Goal: Transaction & Acquisition: Purchase product/service

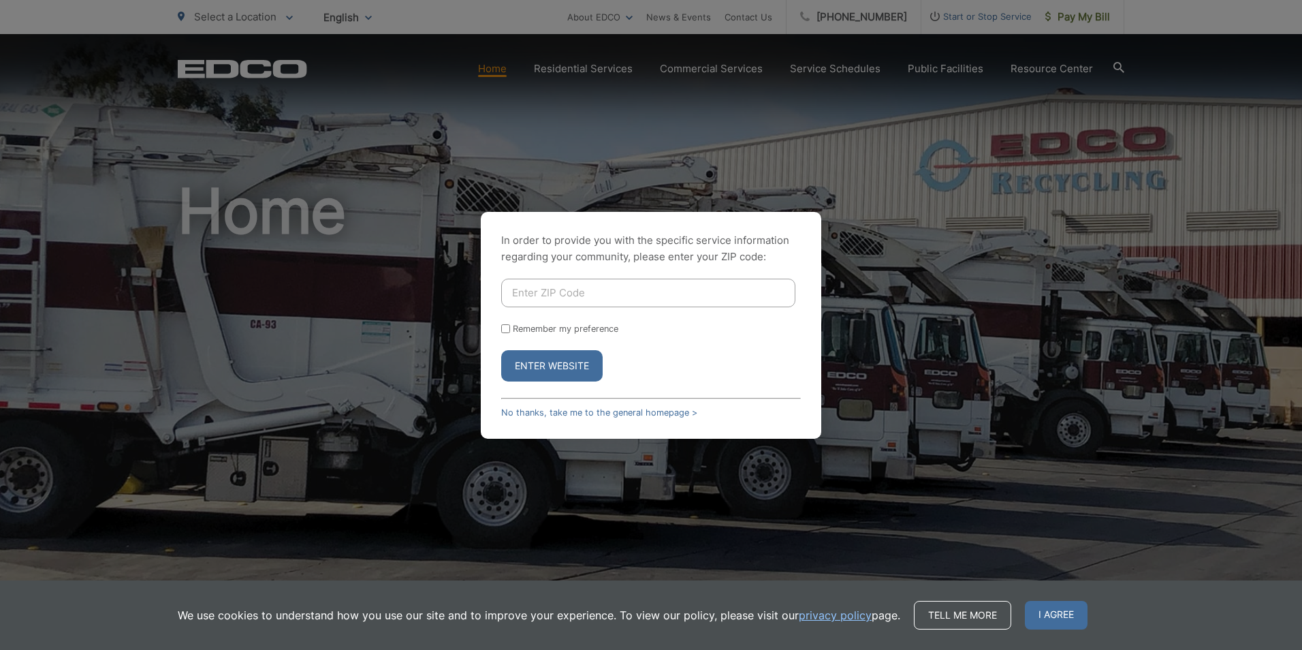
click at [706, 285] on input "Enter ZIP Code" at bounding box center [648, 292] width 294 height 29
click at [534, 364] on button "Enter Website" at bounding box center [551, 365] width 101 height 31
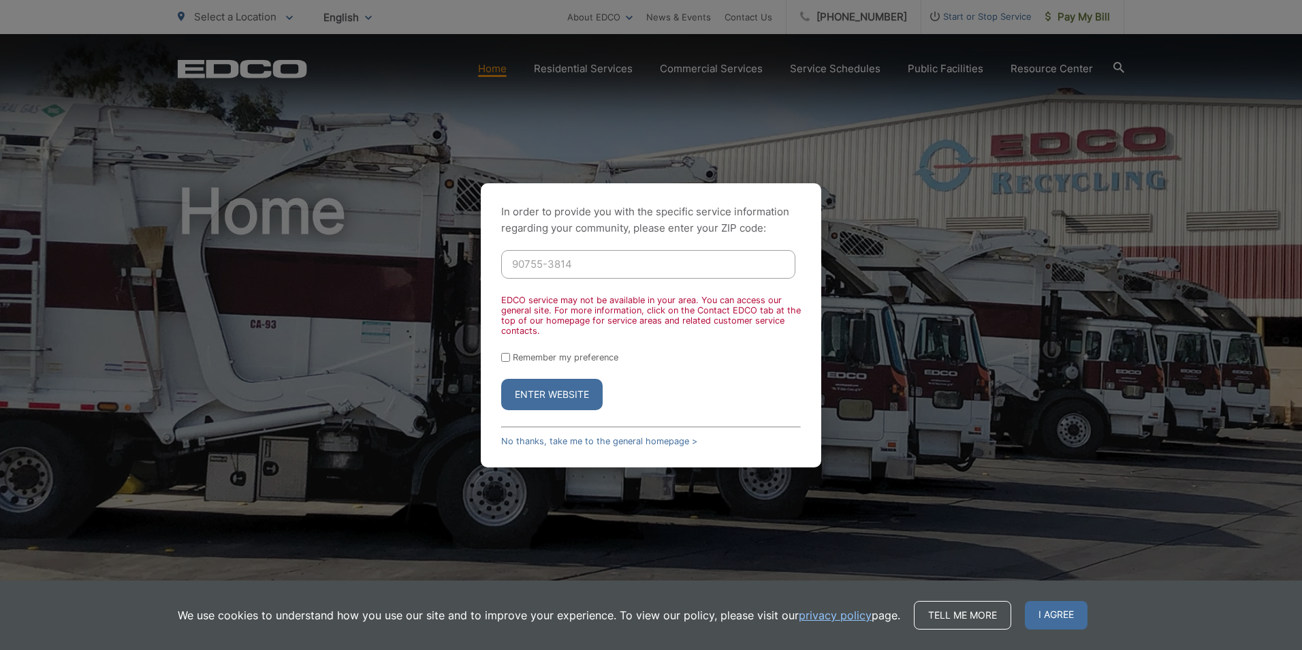
drag, startPoint x: 544, startPoint y: 263, endPoint x: 608, endPoint y: 264, distance: 64.0
click at [608, 264] on input "90755-3814" at bounding box center [648, 264] width 294 height 29
type input "90755"
click at [536, 398] on button "Enter Website" at bounding box center [551, 394] width 101 height 31
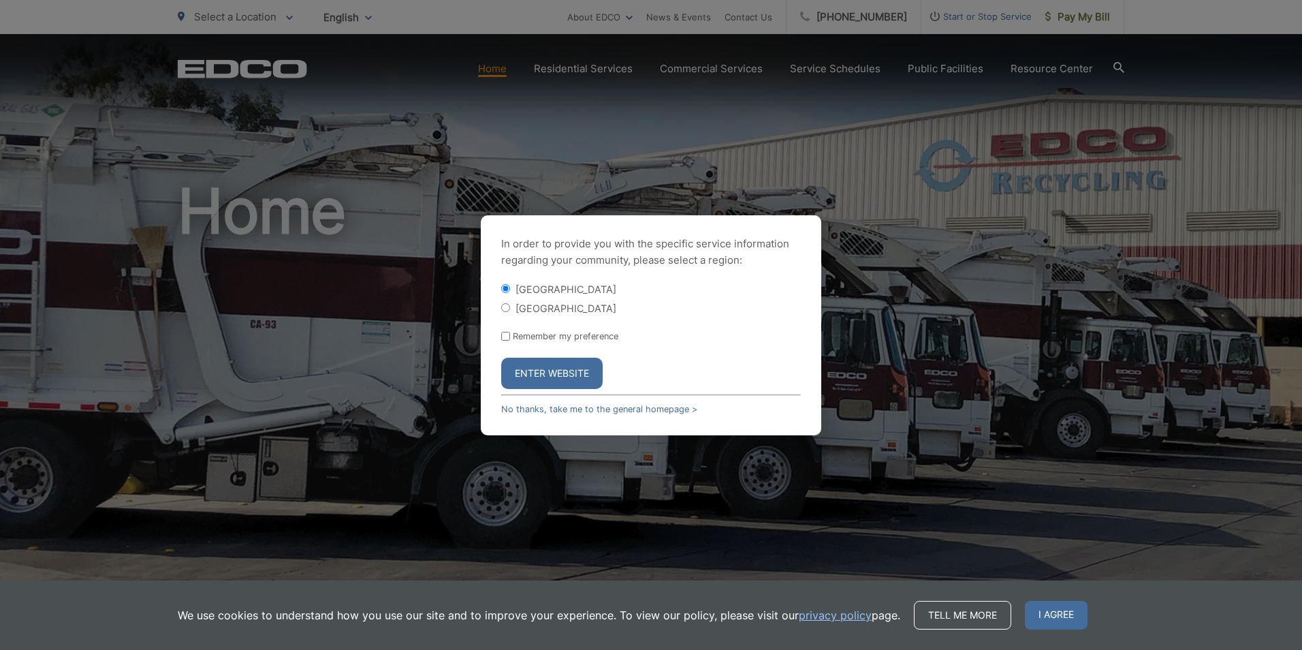
click at [510, 306] on div "[GEOGRAPHIC_DATA]" at bounding box center [651, 308] width 300 height 14
click at [504, 307] on input "[GEOGRAPHIC_DATA]" at bounding box center [505, 307] width 9 height 9
radio input "true"
click at [549, 376] on button "Enter Website" at bounding box center [551, 372] width 101 height 31
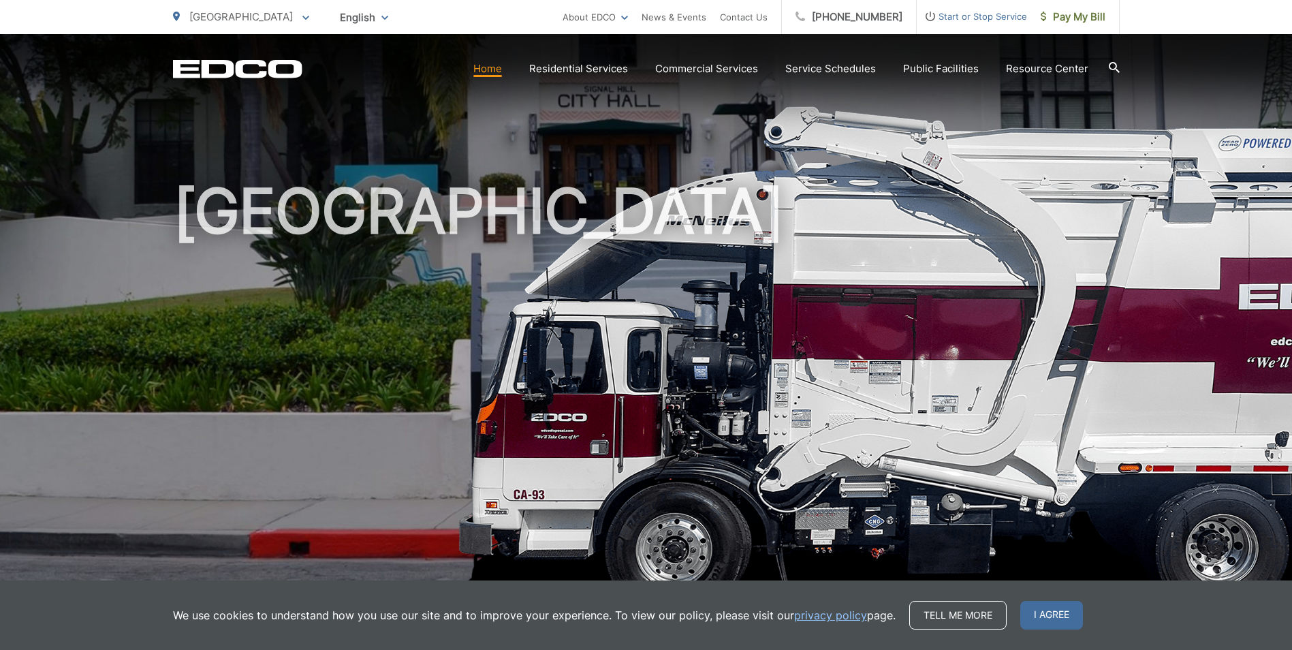
click at [500, 73] on link "Home" at bounding box center [487, 69] width 29 height 16
click at [1025, 619] on span "I agree" at bounding box center [1051, 614] width 63 height 29
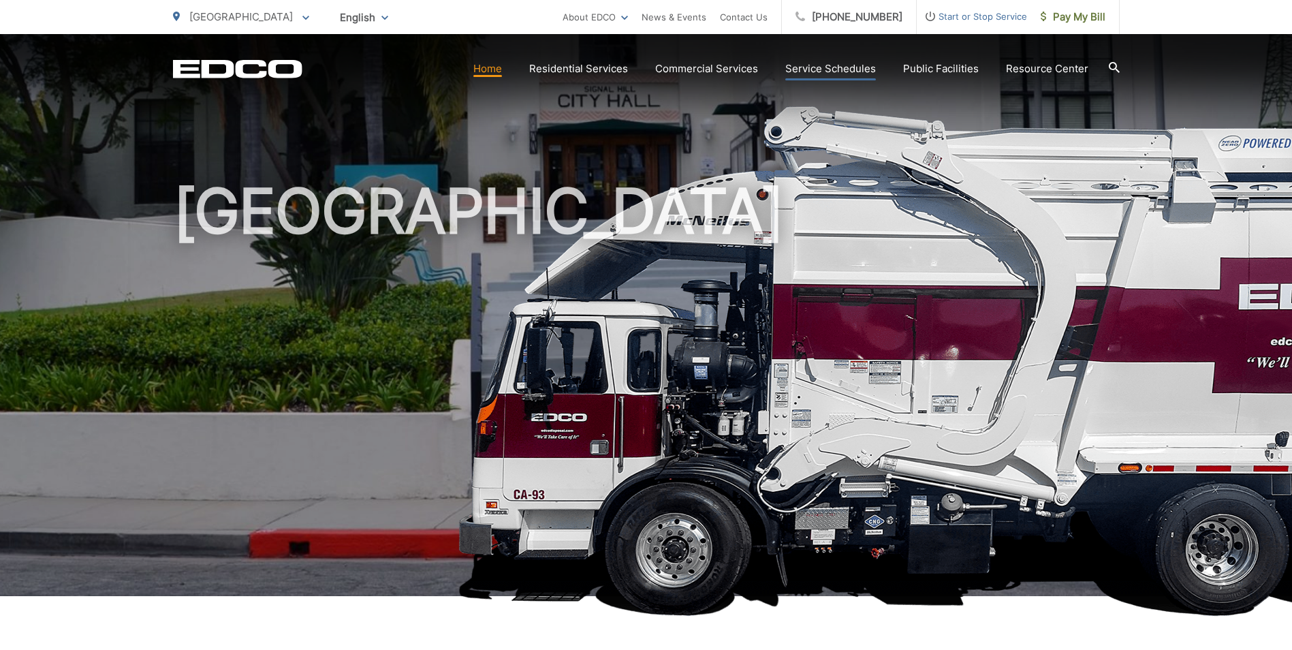
click at [836, 72] on link "Service Schedules" at bounding box center [830, 69] width 91 height 16
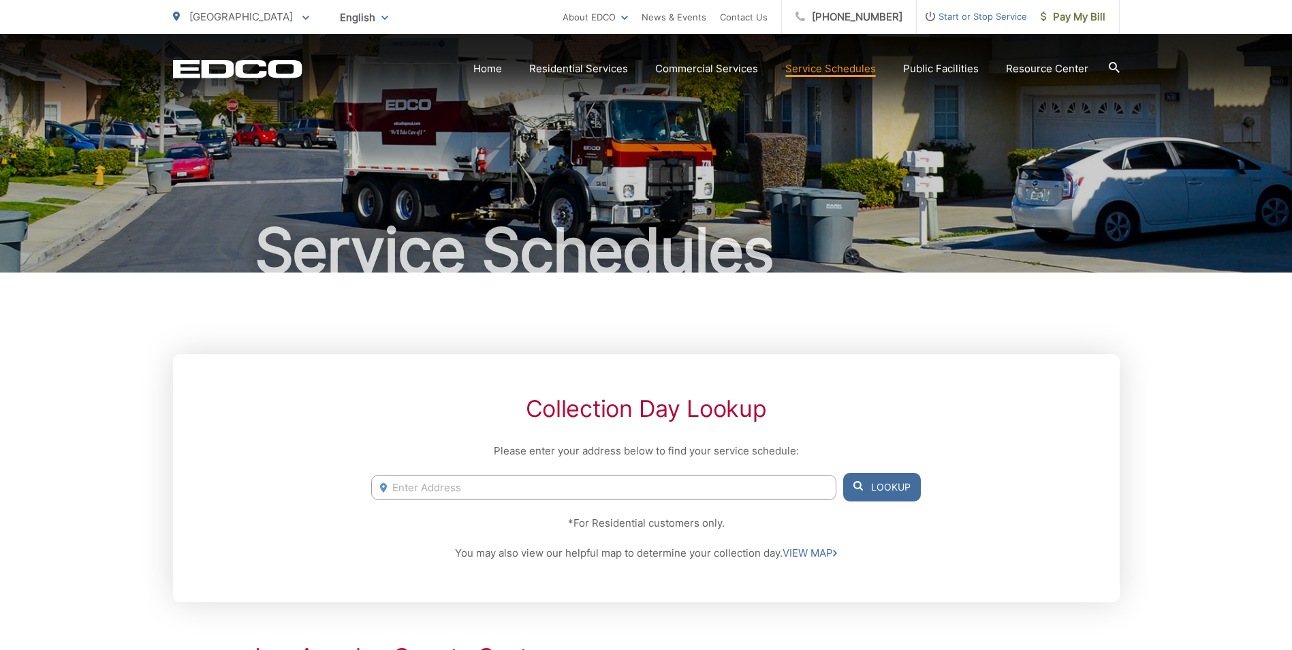
click at [302, 20] on span at bounding box center [305, 17] width 7 height 16
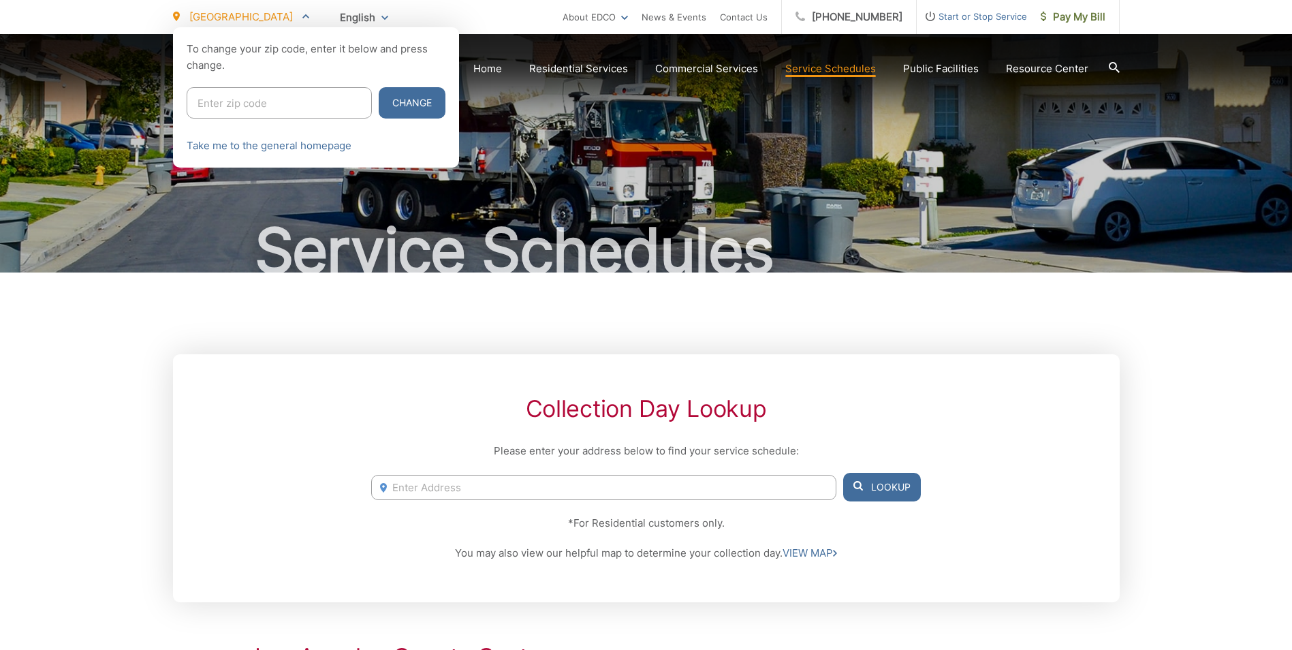
click at [302, 20] on span at bounding box center [305, 17] width 7 height 16
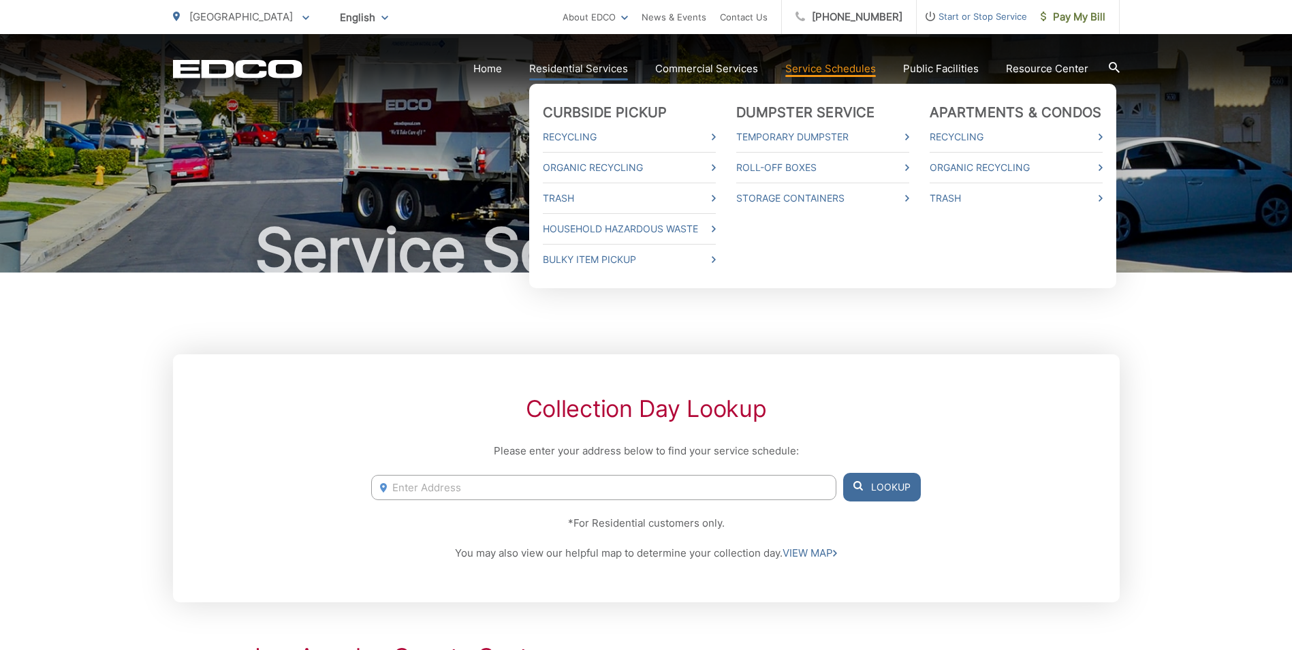
click at [602, 67] on link "Residential Services" at bounding box center [578, 69] width 99 height 16
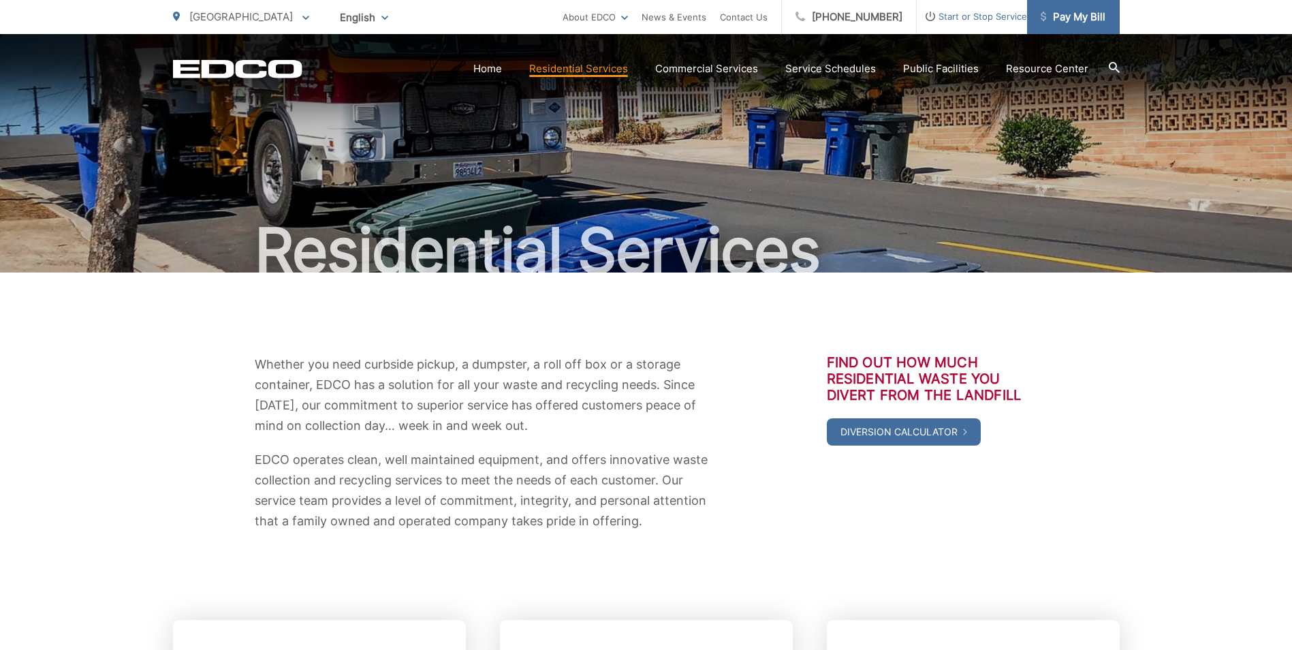
click at [1076, 20] on span "Pay My Bill" at bounding box center [1072, 17] width 65 height 16
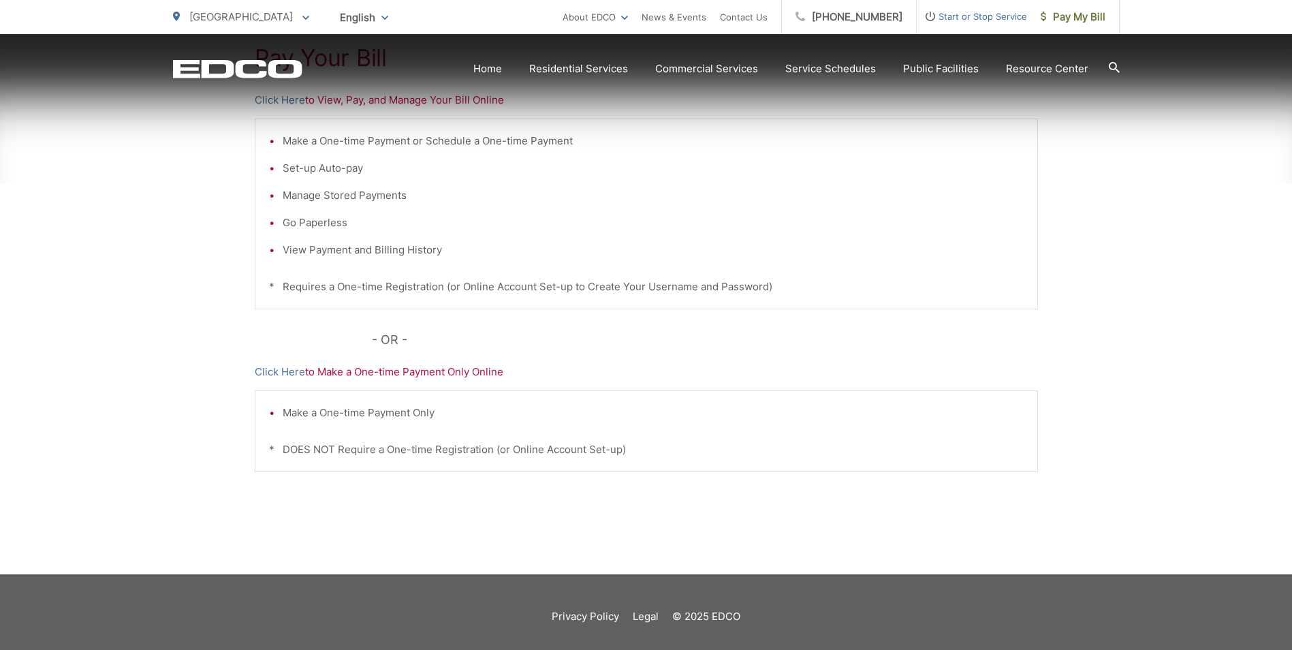
scroll to position [319, 0]
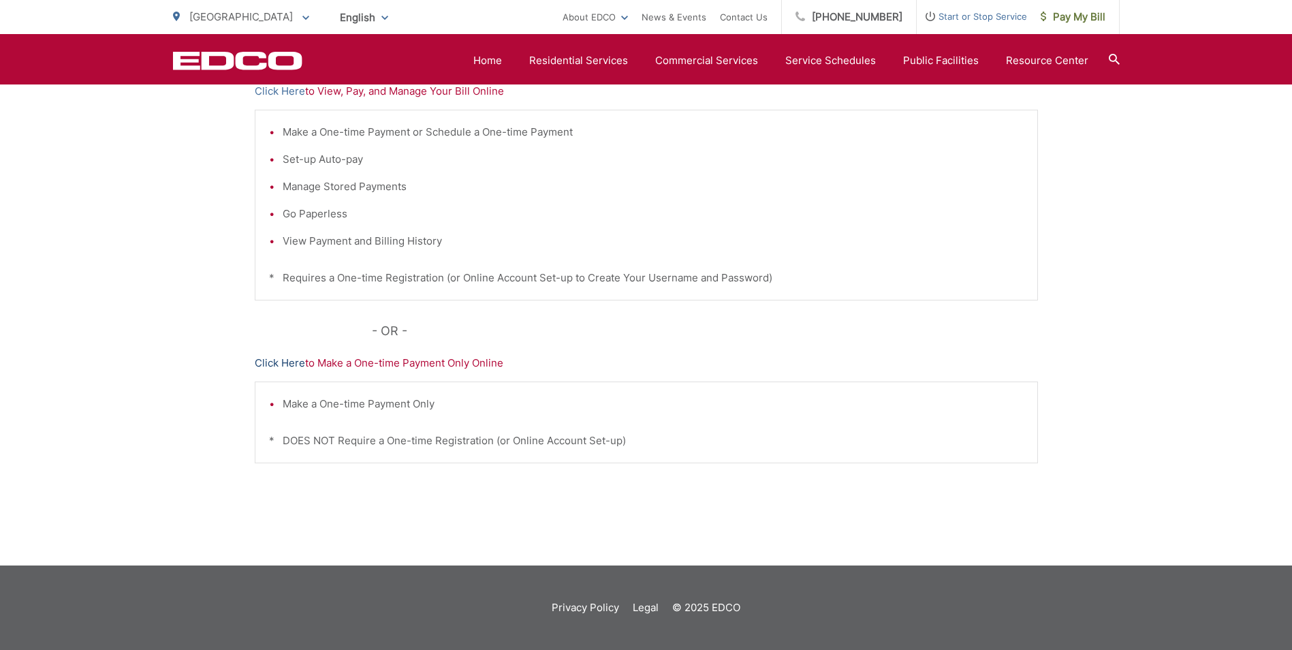
click at [290, 364] on link "Click Here" at bounding box center [280, 363] width 50 height 16
